Goal: Information Seeking & Learning: Check status

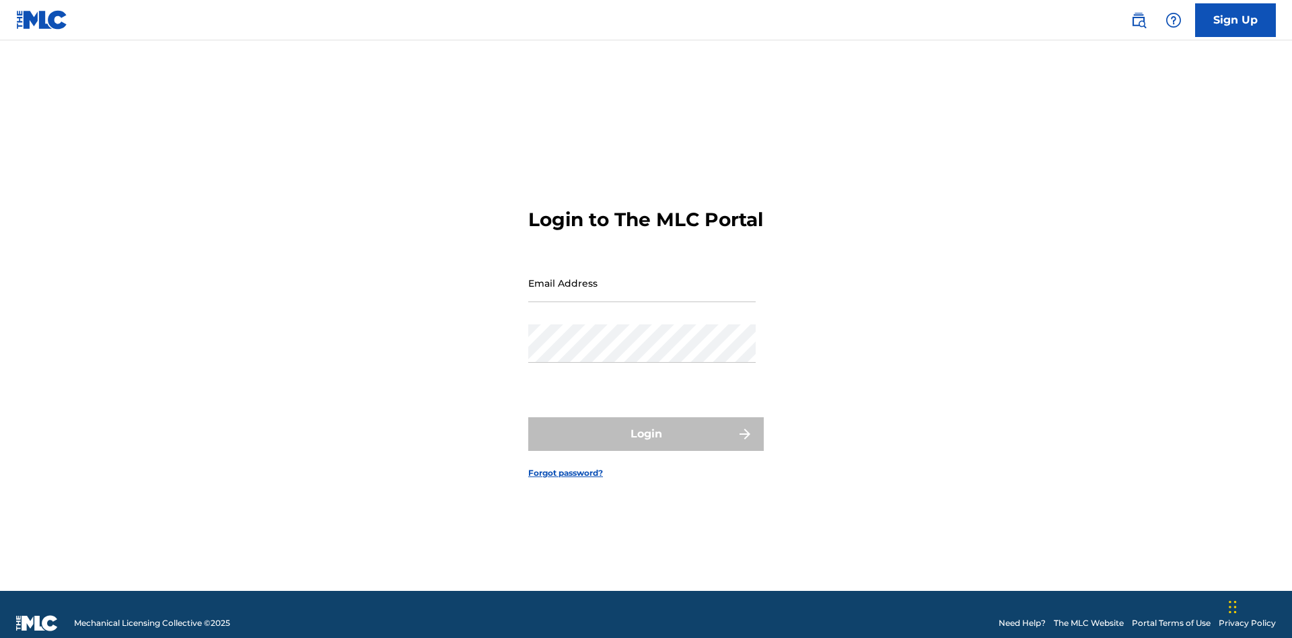
scroll to position [17, 0]
click at [642, 277] on input "Email Address" at bounding box center [641, 283] width 227 height 38
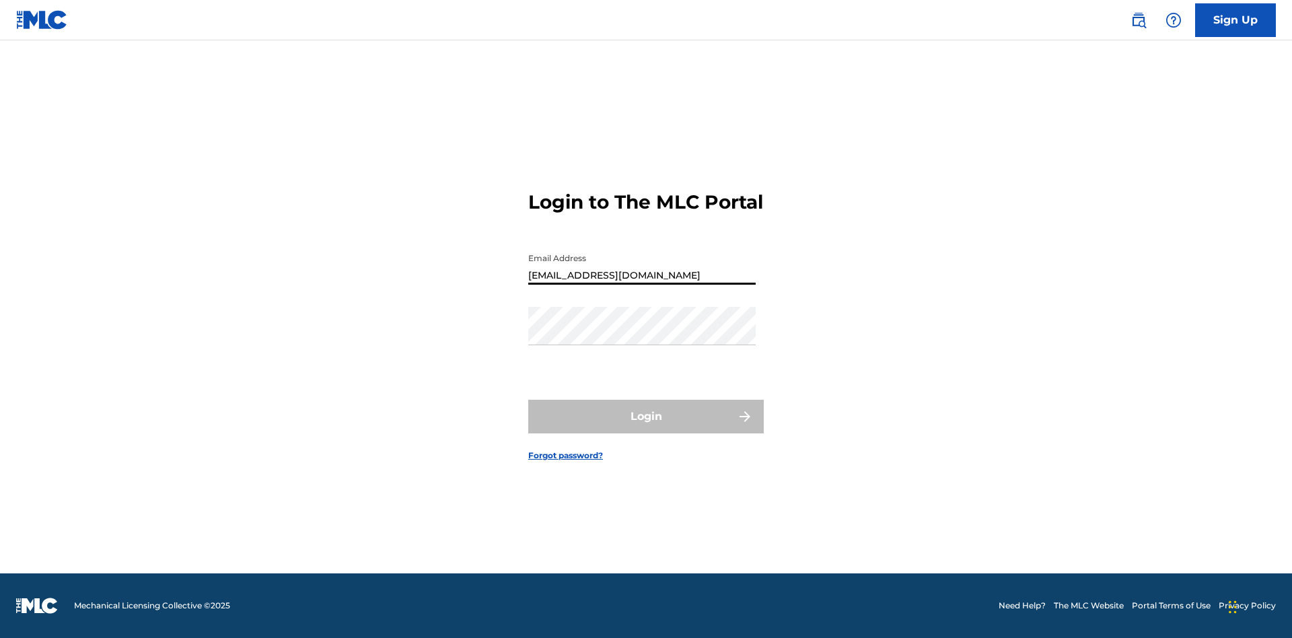
type input "[EMAIL_ADDRESS][DOMAIN_NAME]"
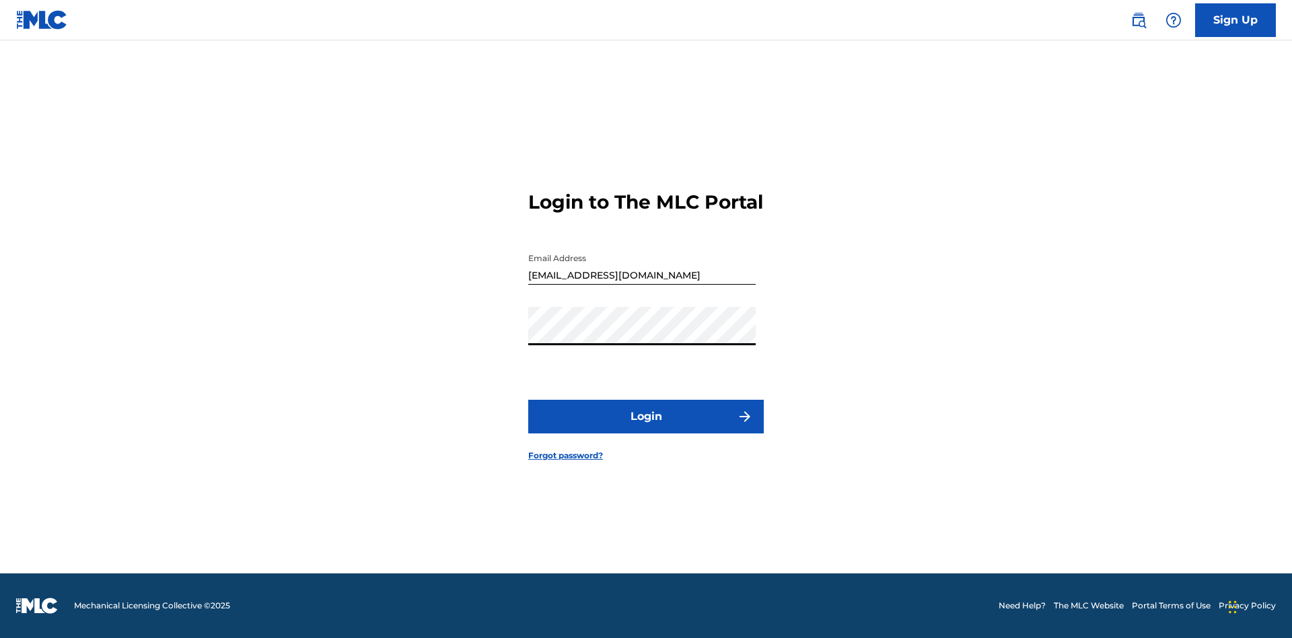
click at [646, 428] on button "Login" at bounding box center [645, 417] width 235 height 34
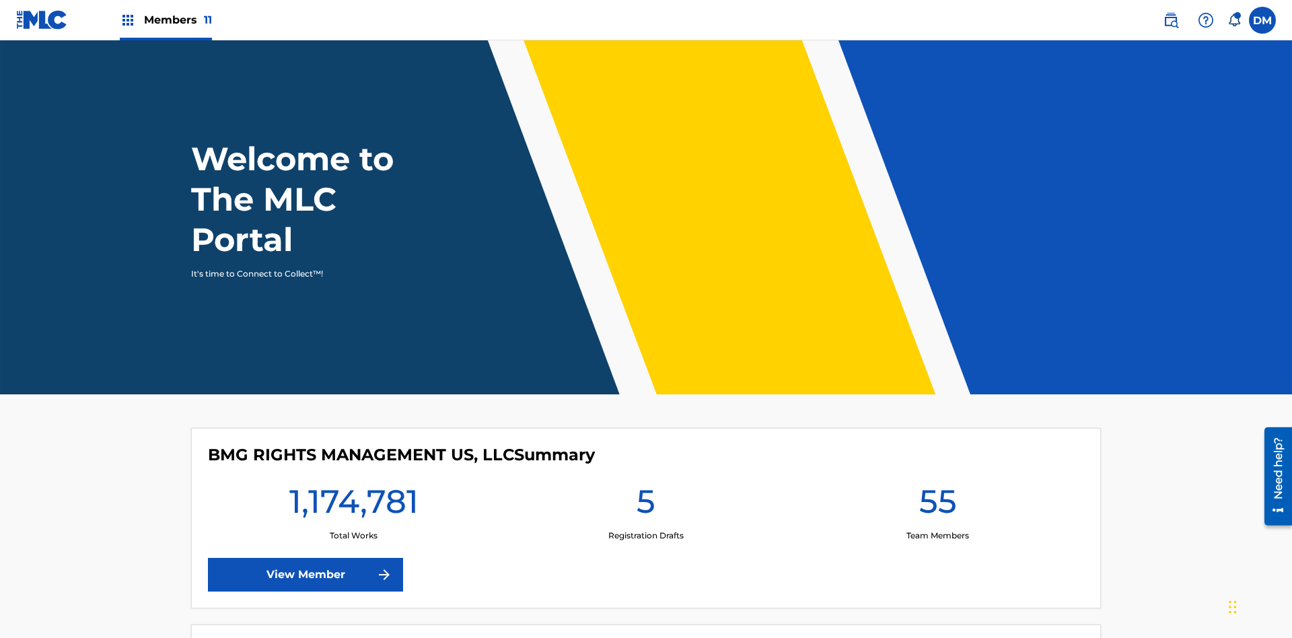
scroll to position [58, 0]
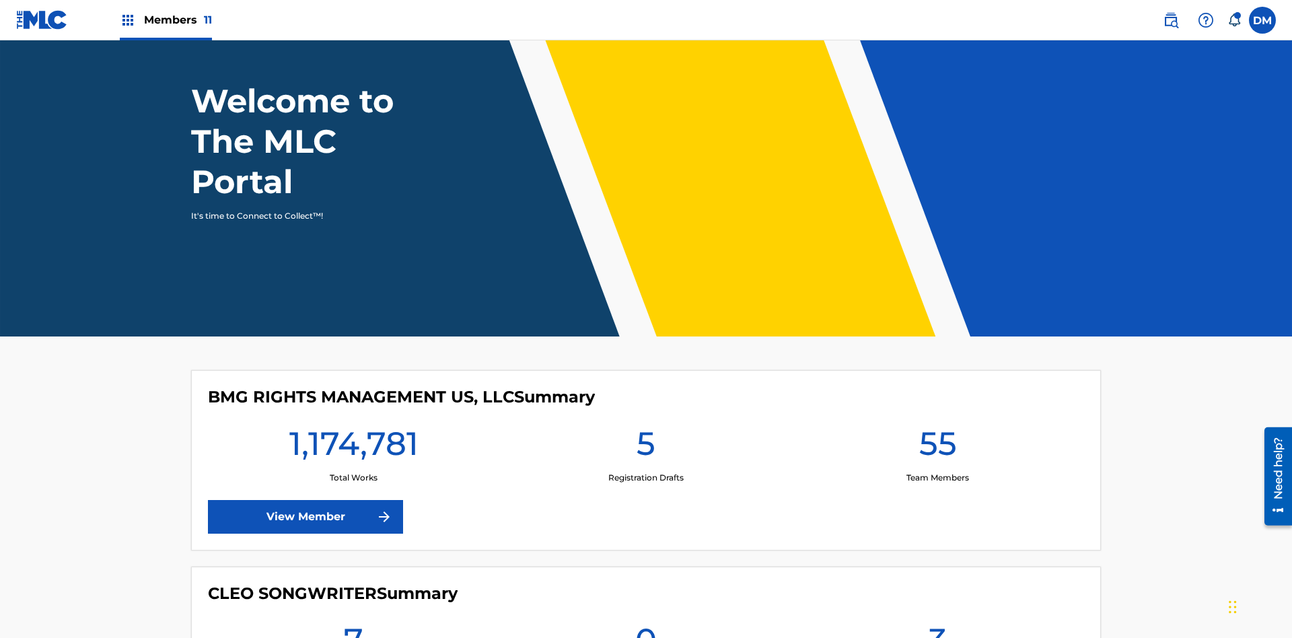
click at [166, 20] on span "Members 11" at bounding box center [178, 19] width 68 height 15
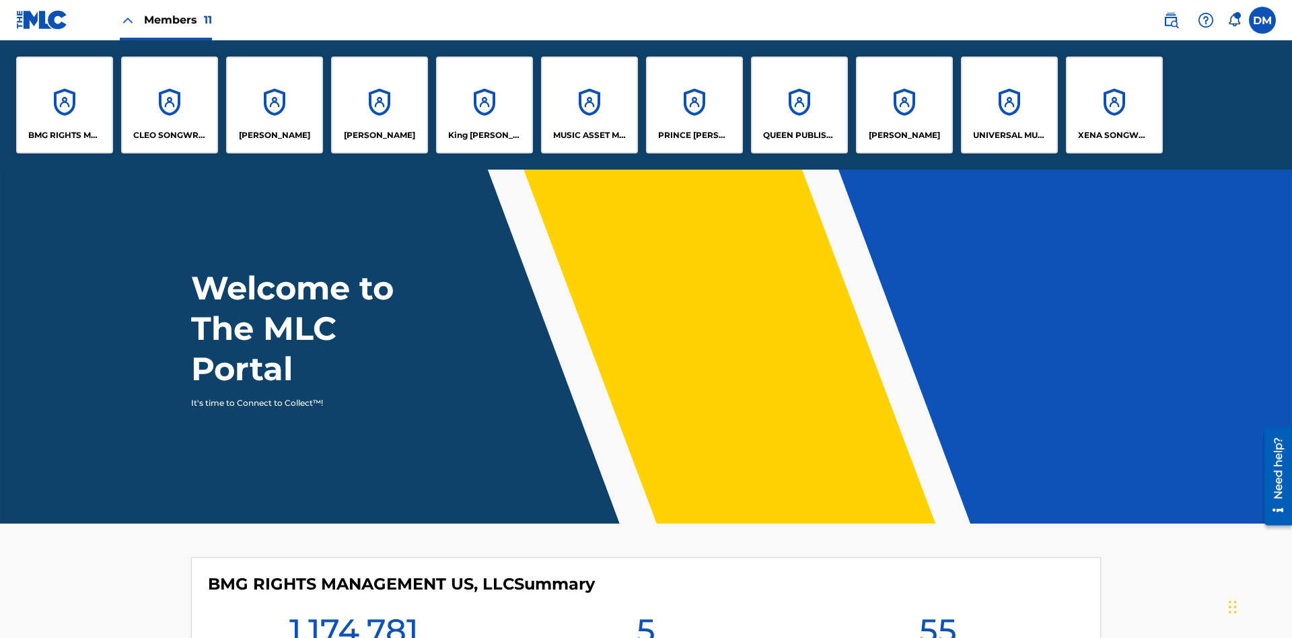
scroll to position [0, 0]
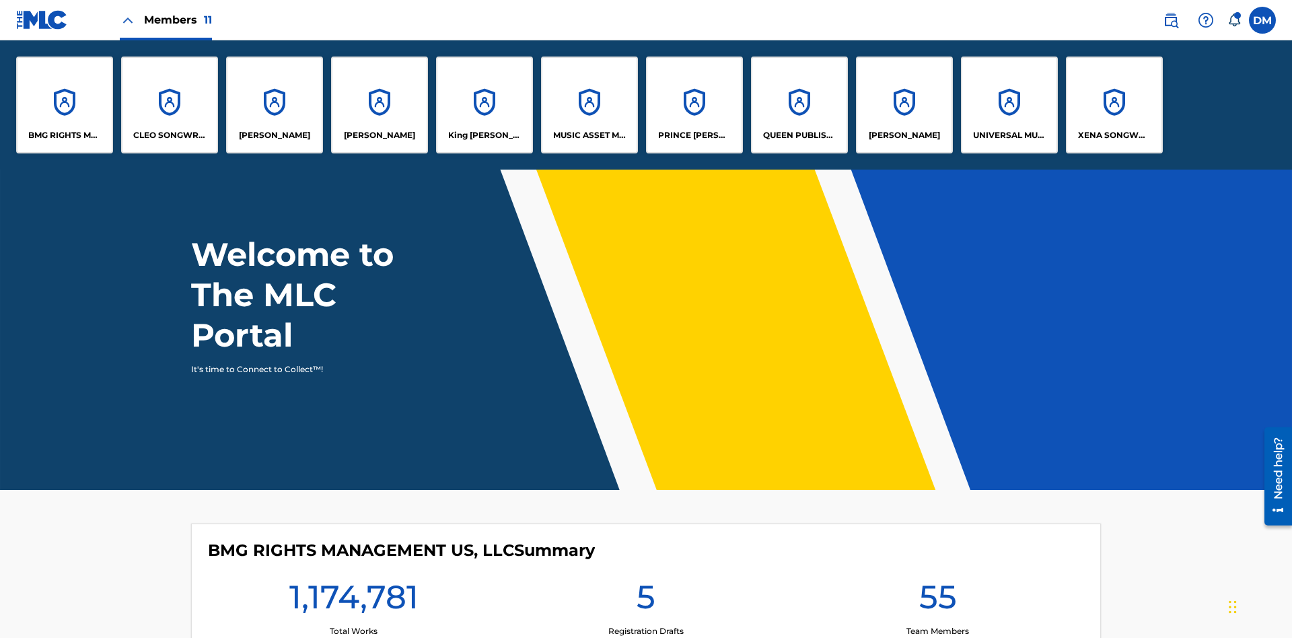
click at [1009, 135] on p "UNIVERSAL MUSIC PUB GROUP" at bounding box center [1009, 135] width 73 height 12
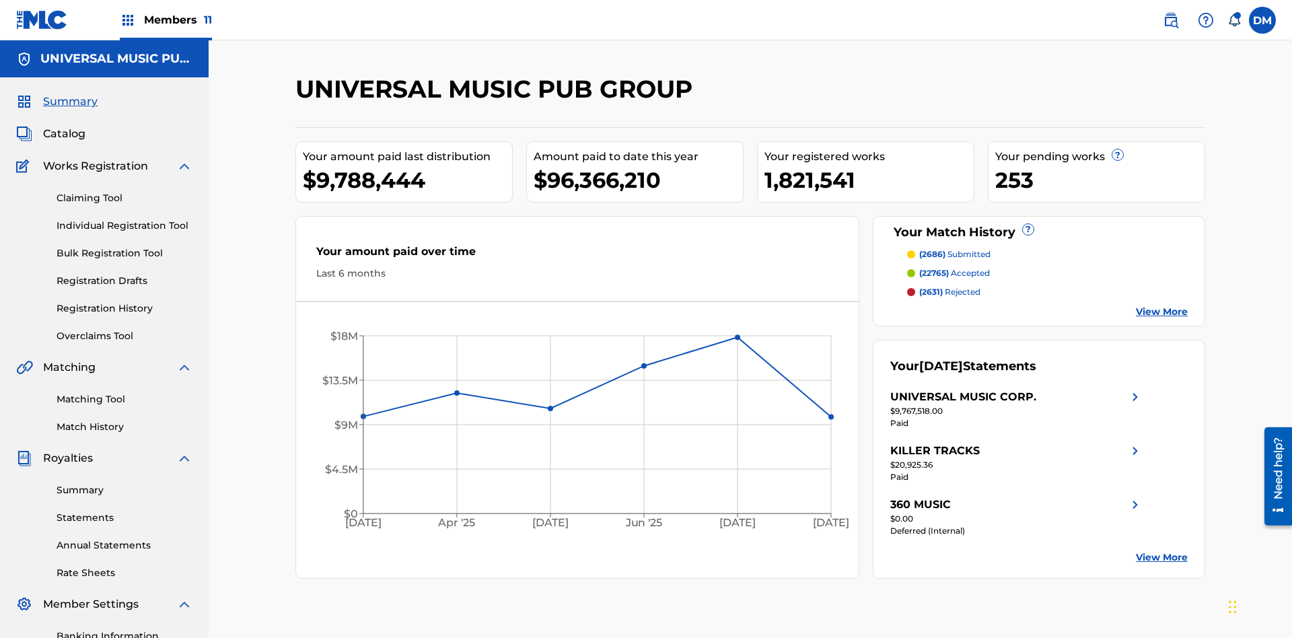
click at [69, 94] on span "Summary" at bounding box center [70, 102] width 54 height 16
click at [931, 249] on span "(2686)" at bounding box center [932, 254] width 26 height 10
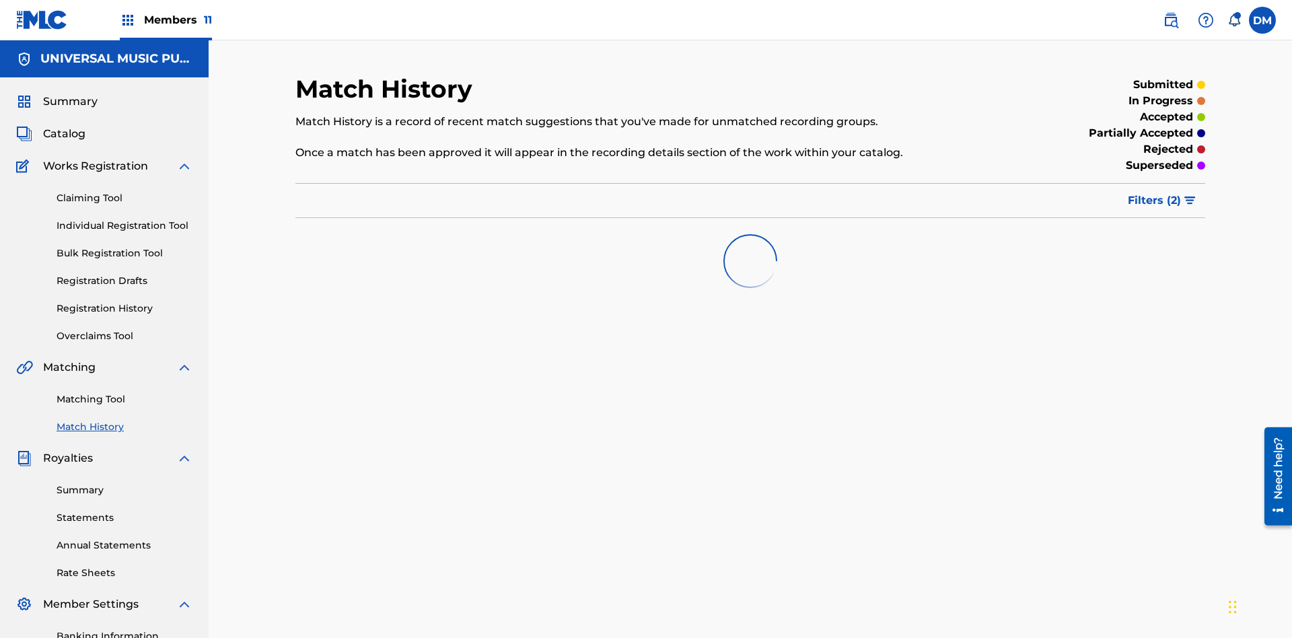
click at [1155, 192] on span "Filters ( 2 )" at bounding box center [1154, 200] width 53 height 16
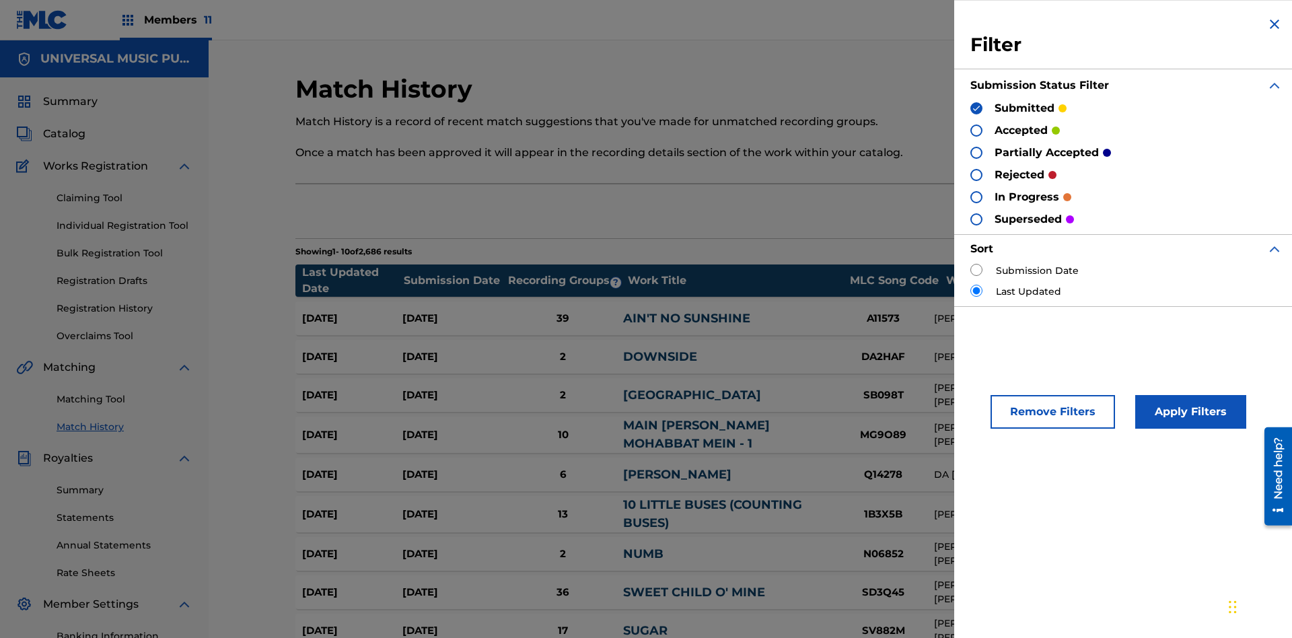
click at [69, 94] on span "Summary" at bounding box center [70, 102] width 54 height 16
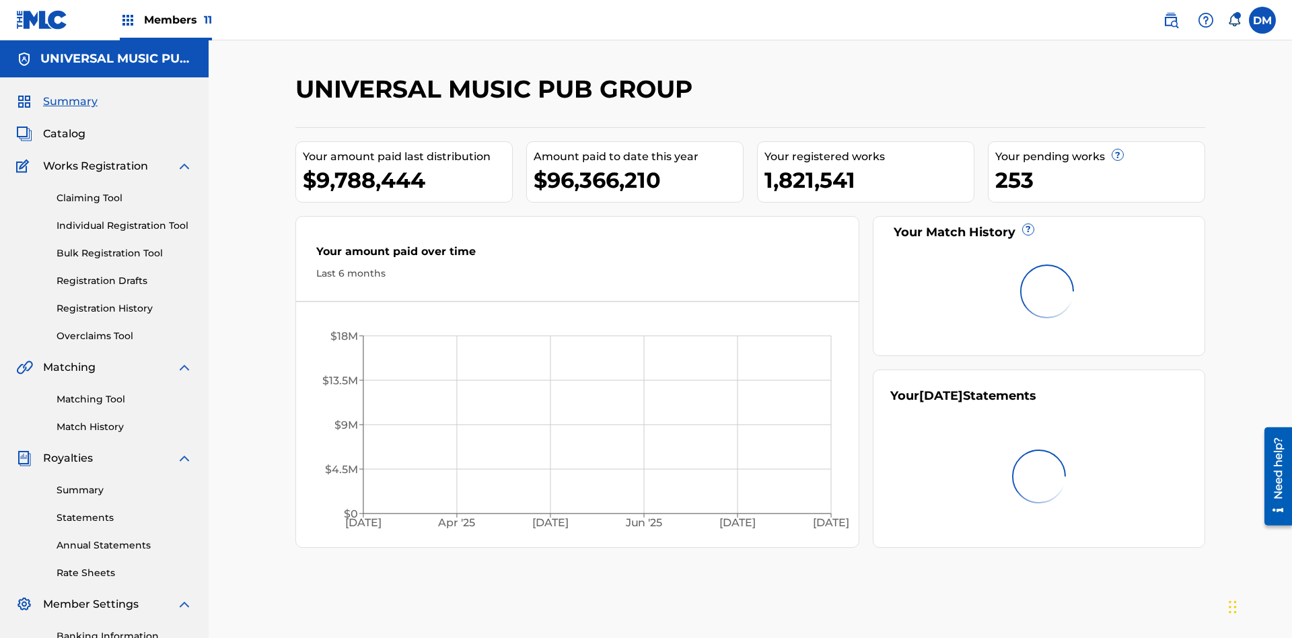
scroll to position [187, 0]
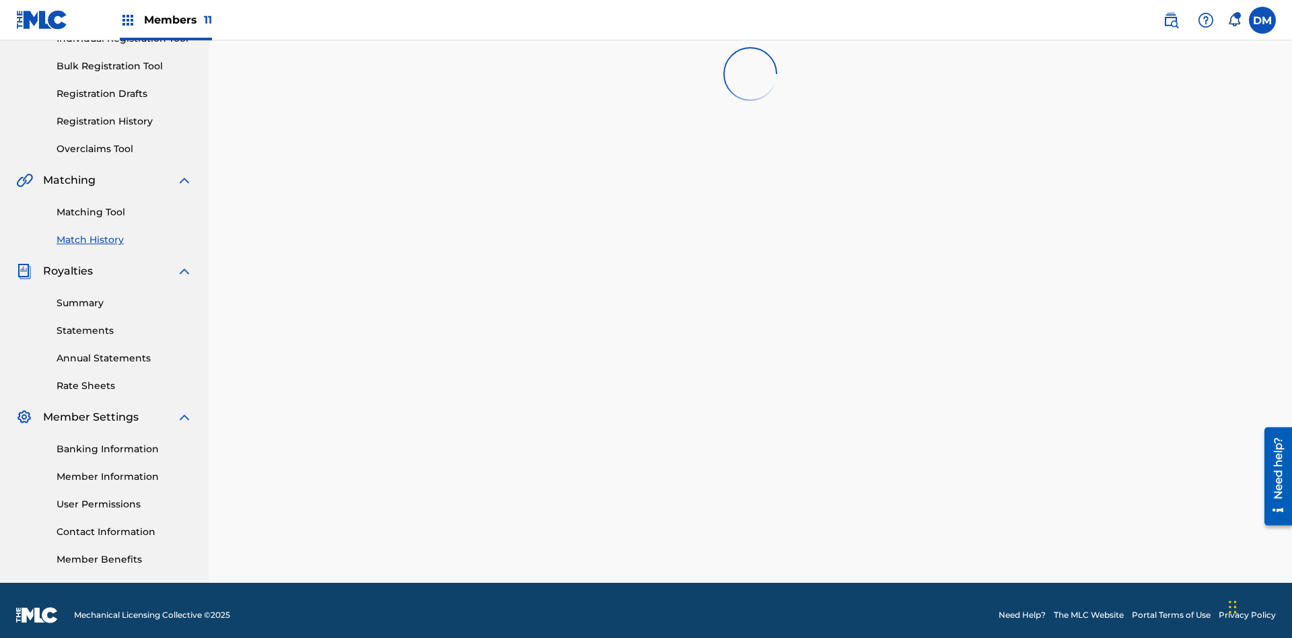
click at [1155, 22] on span "Filters ( 2 )" at bounding box center [1154, 13] width 53 height 16
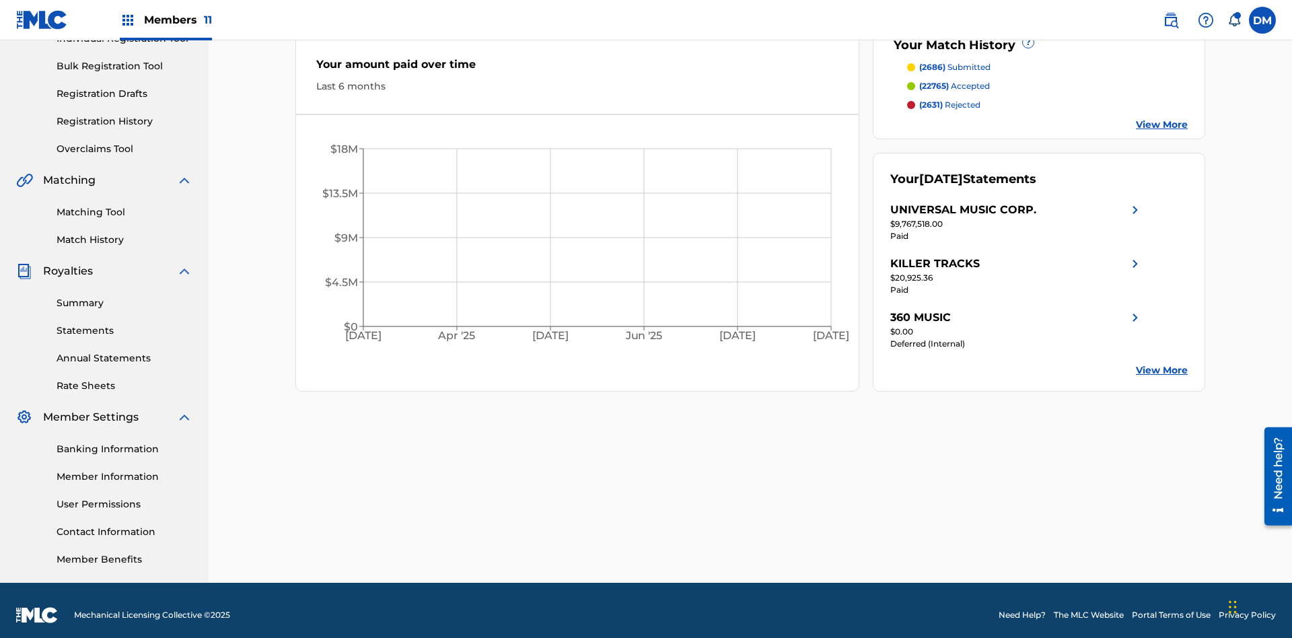
click at [930, 100] on span "(2631)" at bounding box center [931, 105] width 24 height 10
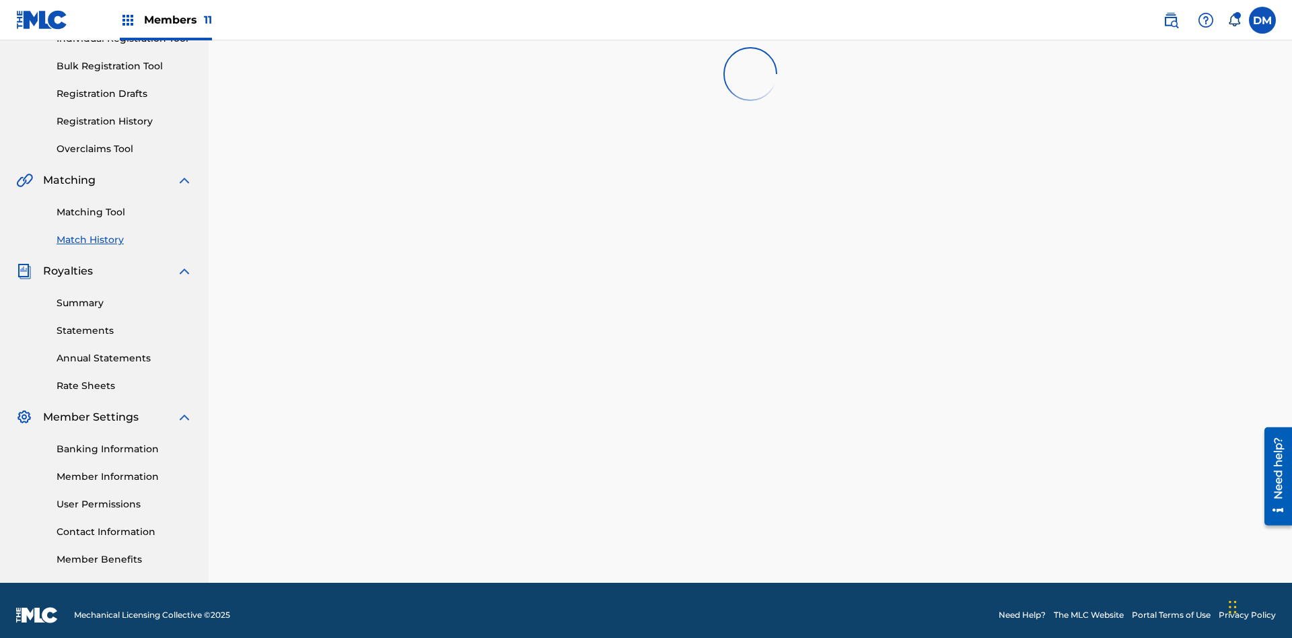
click at [1155, 22] on span "Filters ( 2 )" at bounding box center [1154, 13] width 53 height 16
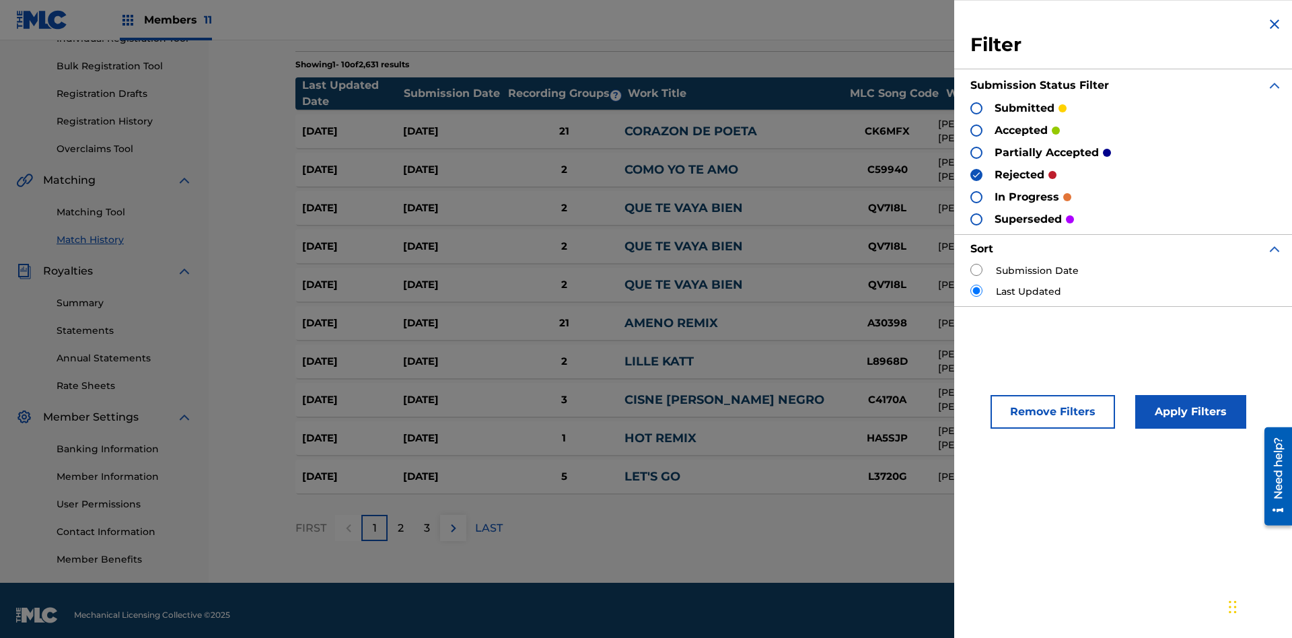
click at [1274, 24] on img at bounding box center [1274, 24] width 16 height 16
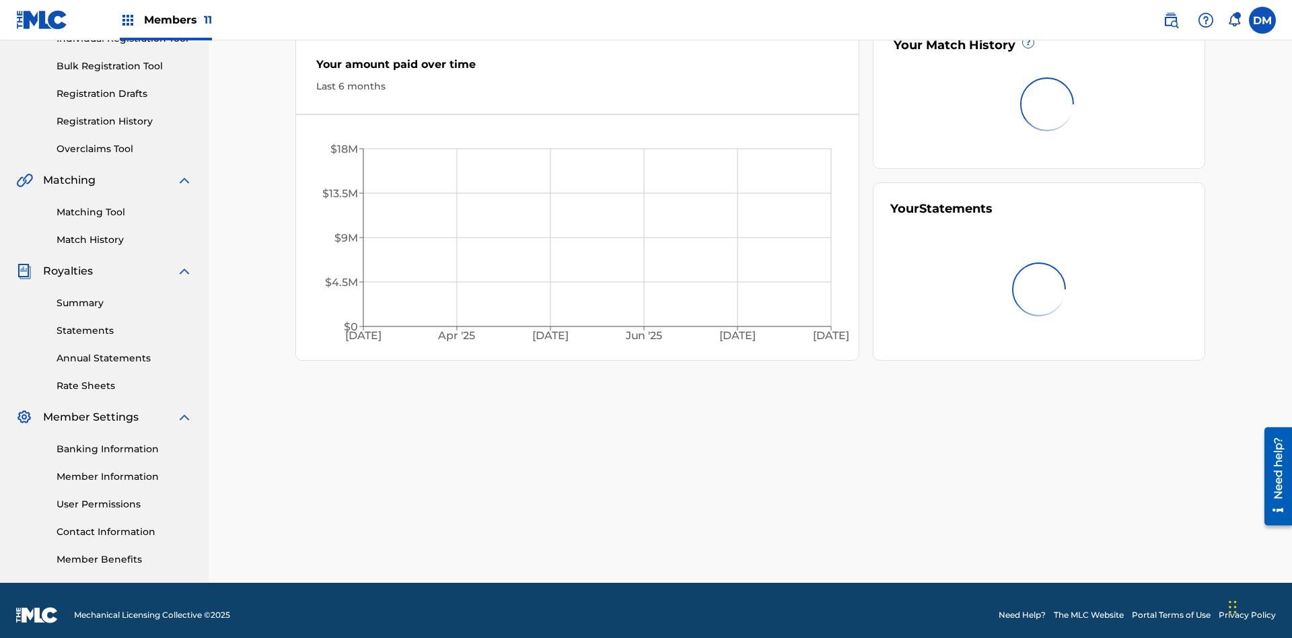
click at [124, 114] on link "Registration History" at bounding box center [125, 121] width 136 height 14
